Goal: Transaction & Acquisition: Purchase product/service

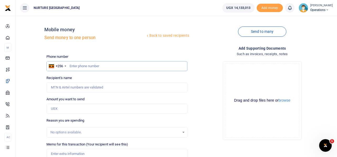
click at [154, 68] on input "text" at bounding box center [116, 66] width 141 height 10
paste input "757294234"
type input "757294234"
click at [82, 106] on input "Amount you want to send" at bounding box center [116, 109] width 141 height 10
type input "Slyvia Nakyanzi"
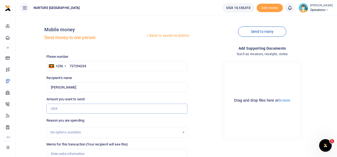
paste input "450,000"
type input "450,000"
click at [211, 84] on div "Drop your files here Drag and drop files here or browse Powered by Uppy" at bounding box center [262, 100] width 141 height 87
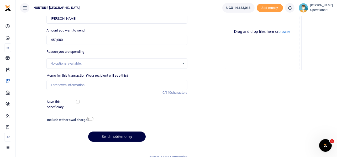
scroll to position [75, 0]
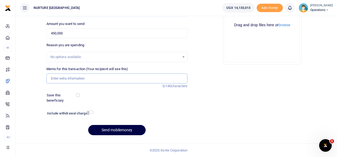
click at [96, 83] on input "Memo for this transaction (Your recipient will see this)" at bounding box center [116, 79] width 141 height 10
click at [125, 75] on input "Purchase of material for install" at bounding box center [116, 79] width 141 height 10
click at [121, 81] on input "Purchase of material for install" at bounding box center [116, 79] width 141 height 10
drag, startPoint x: 113, startPoint y: 79, endPoint x: 41, endPoint y: 81, distance: 72.0
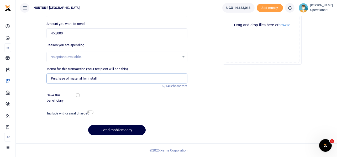
click at [41, 81] on div "Back to saved recipients Mobile money Send money to one person Send to many Pho…" at bounding box center [176, 42] width 317 height 195
paste input "ayment for purchase of material for installation of water gutters at the clinic"
type input "Payment for purchase of material for installation of water gutters at the clinic"
click at [90, 112] on input "checkbox" at bounding box center [90, 112] width 7 height 3
checkbox input "true"
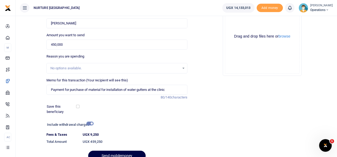
scroll to position [90, 0]
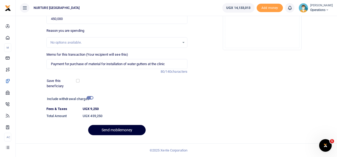
click at [124, 129] on button "Send mobilemoney" at bounding box center [116, 130] width 57 height 10
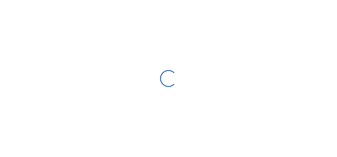
select select
